Goal: Task Accomplishment & Management: Manage account settings

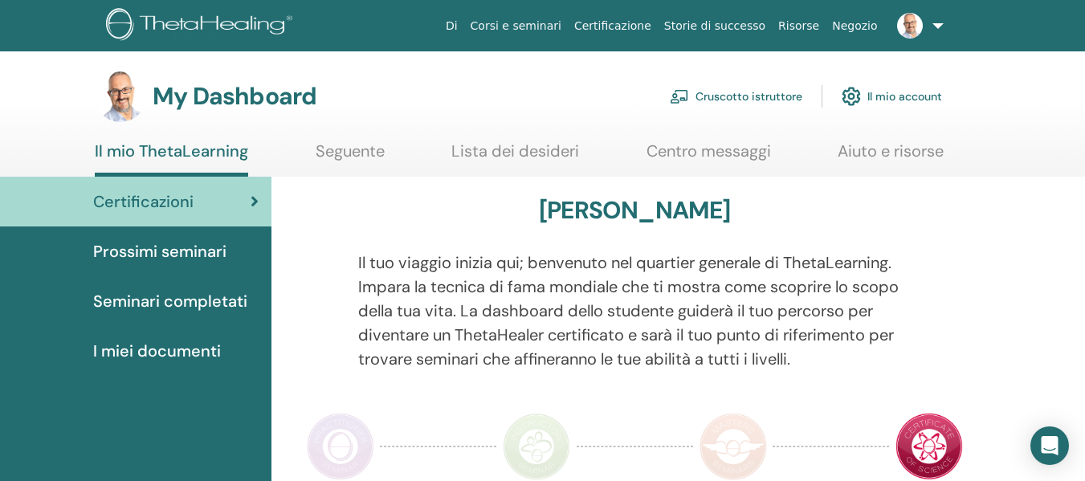
click at [721, 89] on link "Cruscotto istruttore" at bounding box center [736, 96] width 133 height 35
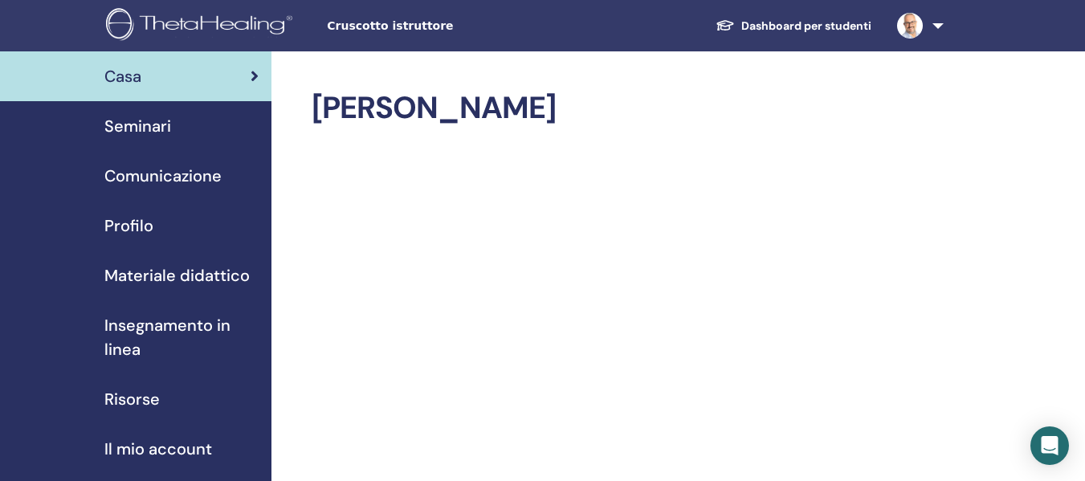
click at [165, 120] on span "Seminari" at bounding box center [137, 126] width 67 height 24
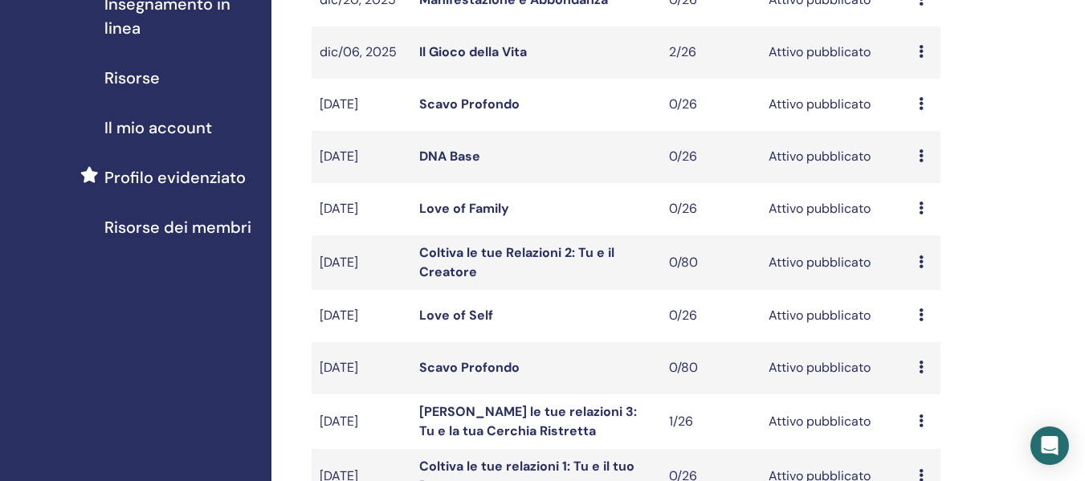
scroll to position [562, 0]
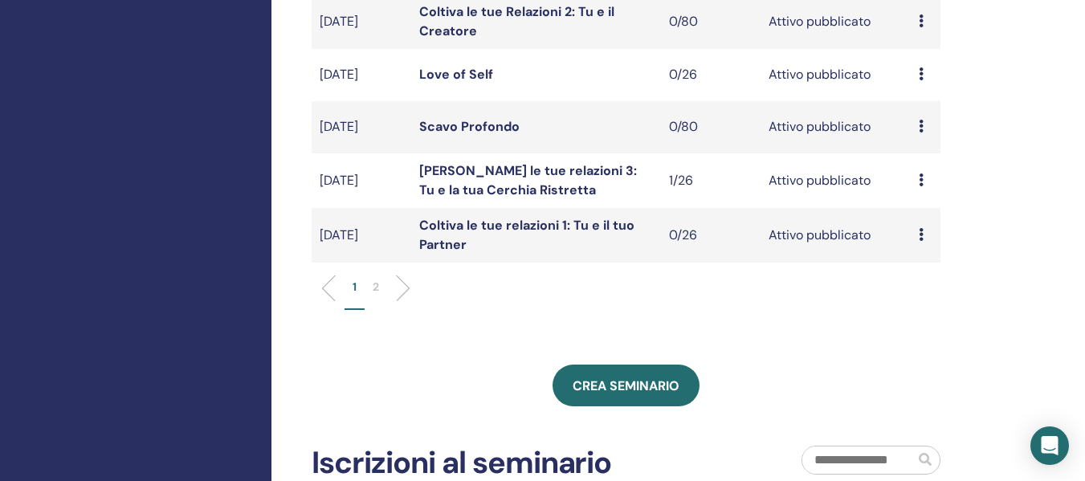
click at [382, 289] on li "2" at bounding box center [376, 294] width 22 height 31
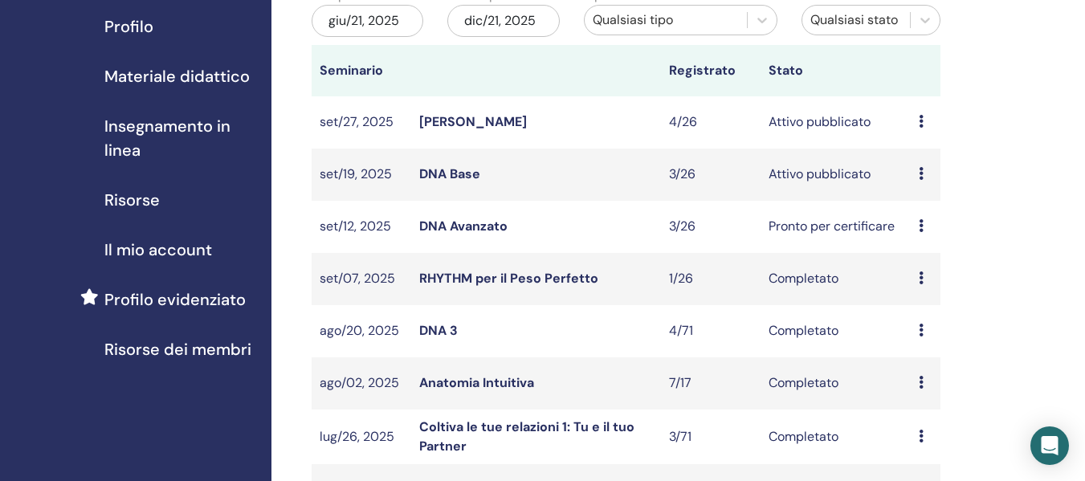
scroll to position [161, 0]
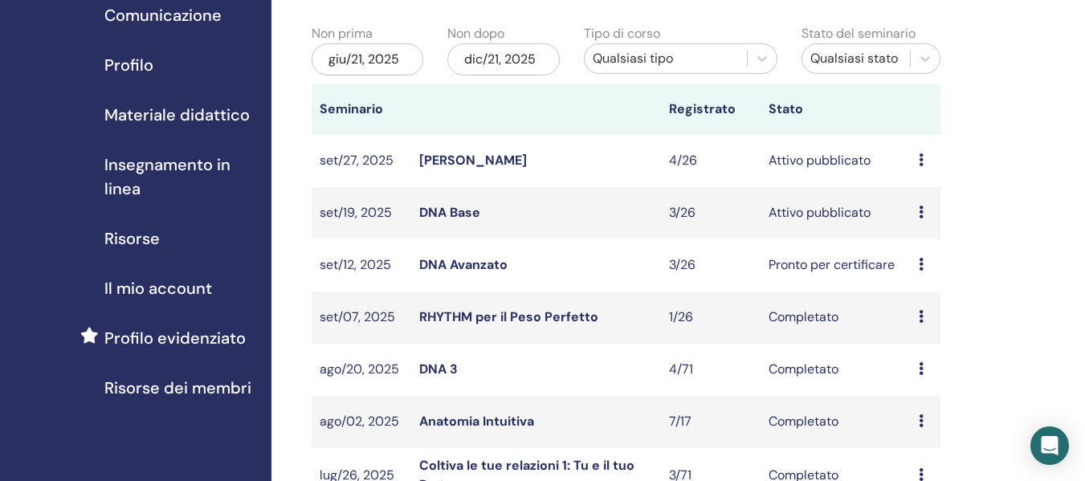
click at [485, 158] on link "Anima Gemella" at bounding box center [473, 160] width 108 height 17
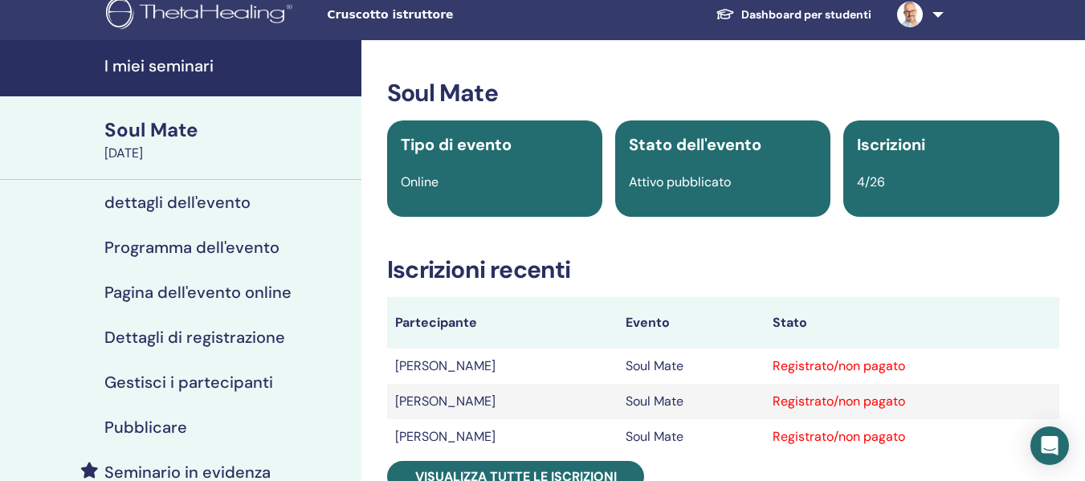
scroll to position [80, 0]
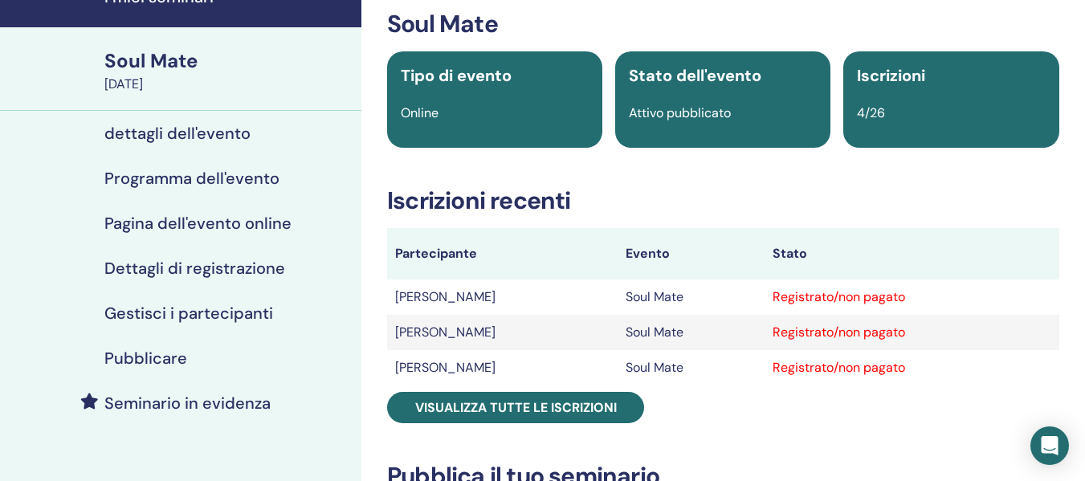
click at [194, 311] on h4 "Gestisci i partecipanti" at bounding box center [188, 313] width 169 height 19
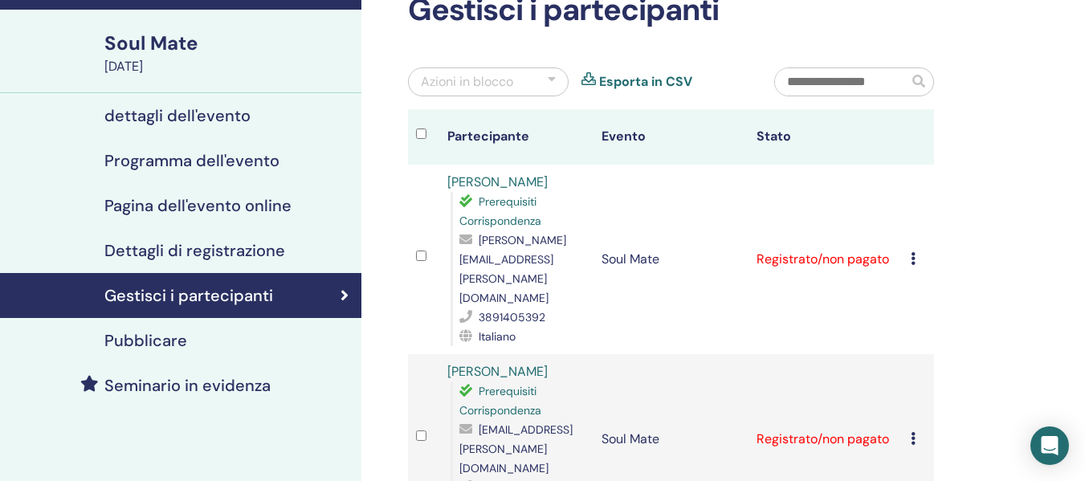
scroll to position [80, 0]
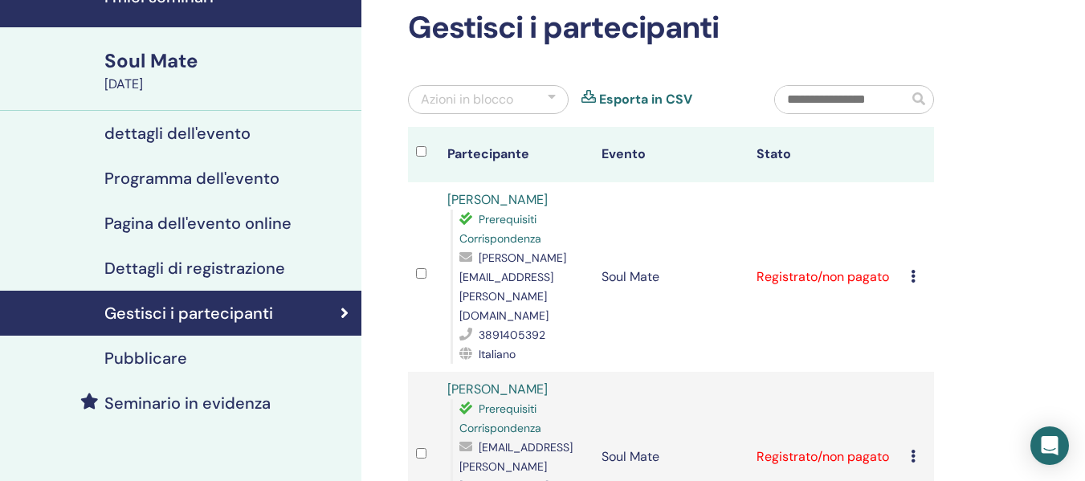
click at [163, 356] on h4 "Pubblicare" at bounding box center [145, 358] width 83 height 19
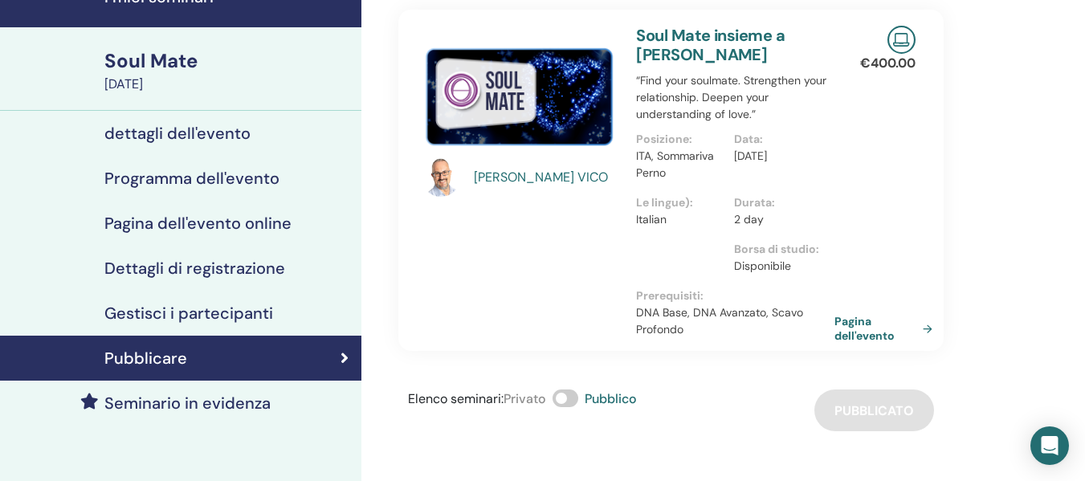
click at [862, 327] on link "Pagina dell'evento" at bounding box center [887, 328] width 104 height 29
